Goal: Task Accomplishment & Management: Use online tool/utility

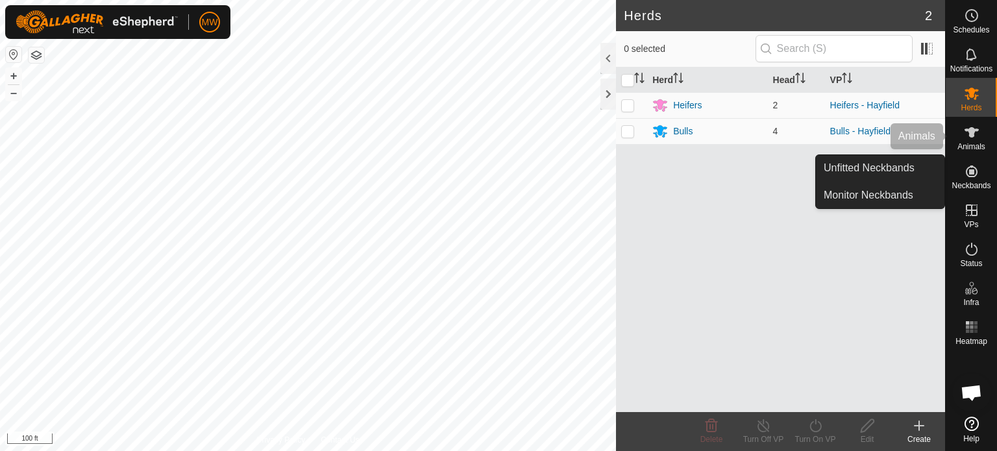
click at [976, 142] on es-animals-svg-icon at bounding box center [971, 132] width 23 height 21
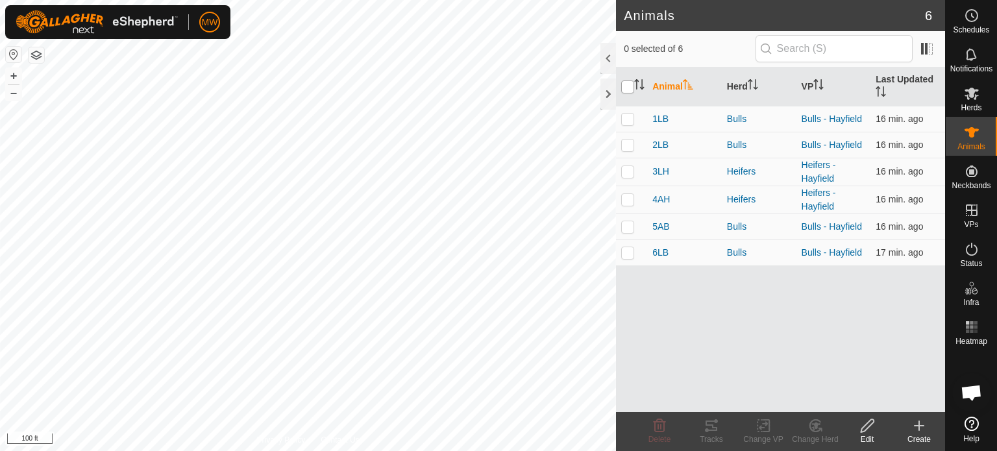
click at [628, 81] on input "checkbox" at bounding box center [627, 86] width 13 height 13
checkbox input "true"
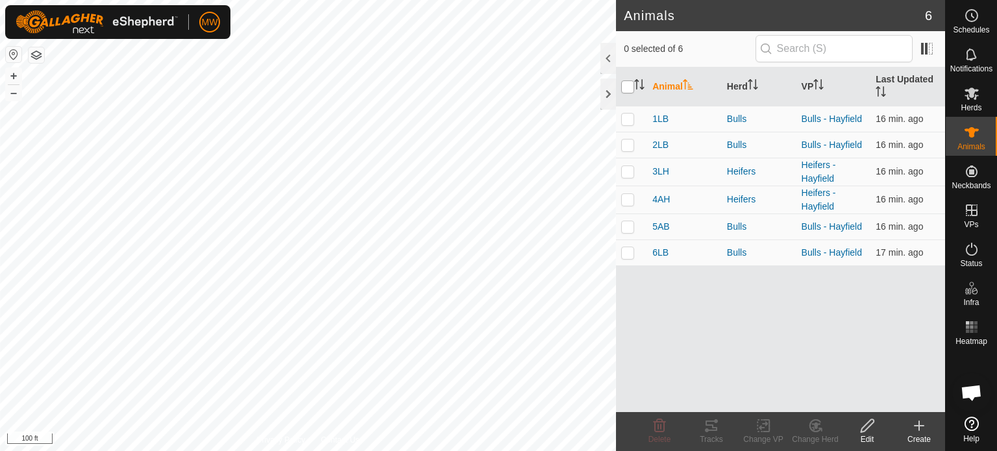
checkbox input "true"
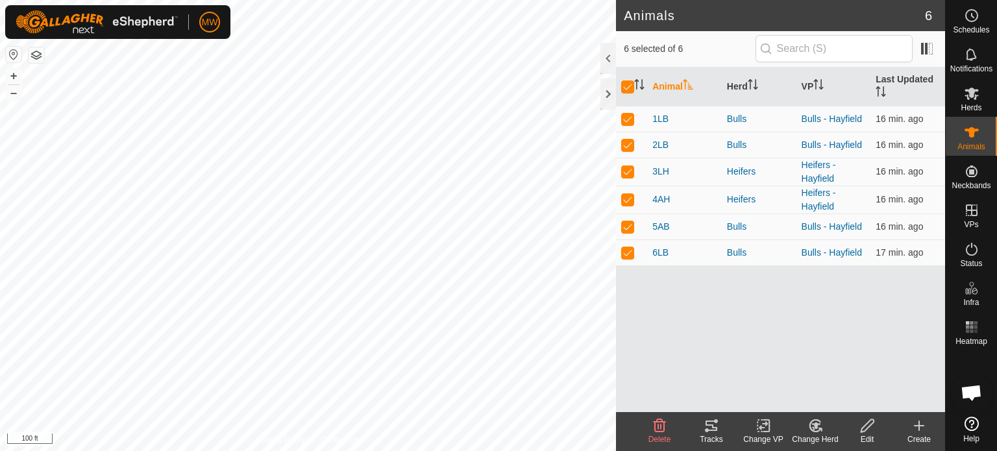
click at [706, 434] on div "Tracks" at bounding box center [712, 440] width 52 height 12
